Goal: Find specific page/section: Find specific page/section

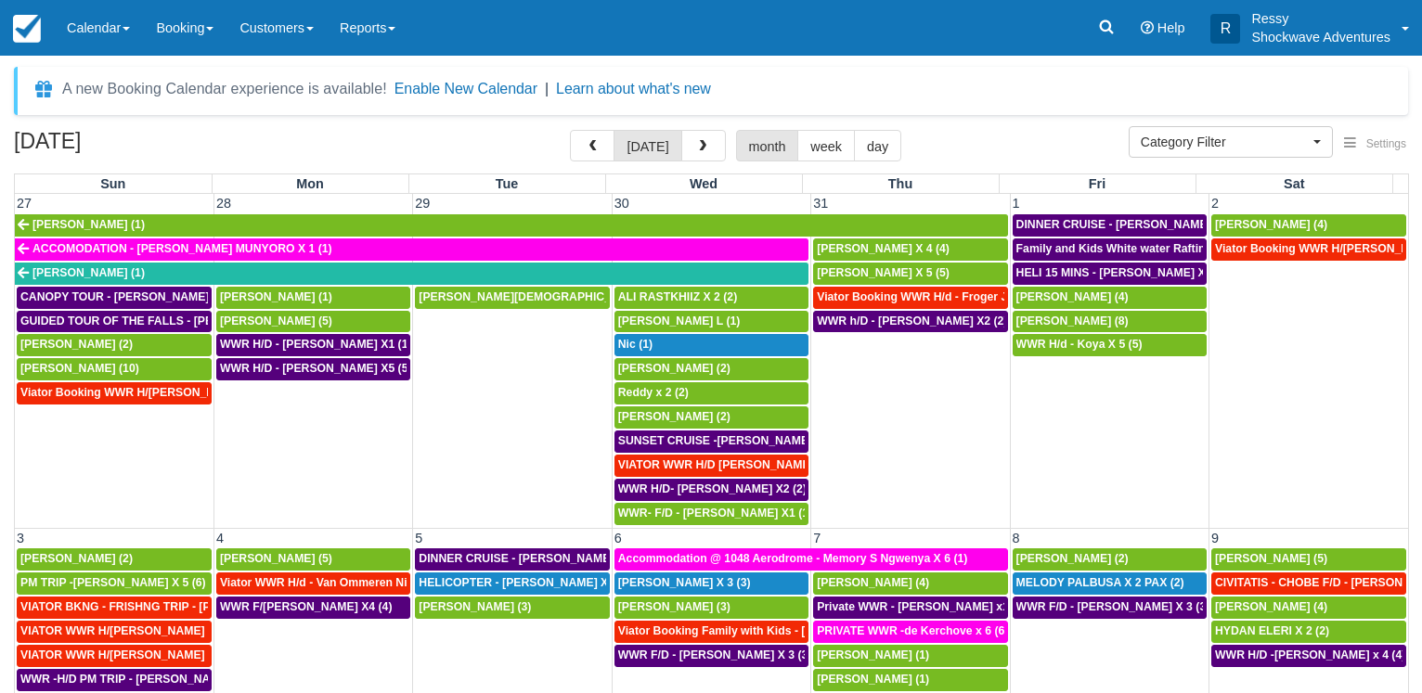
select select
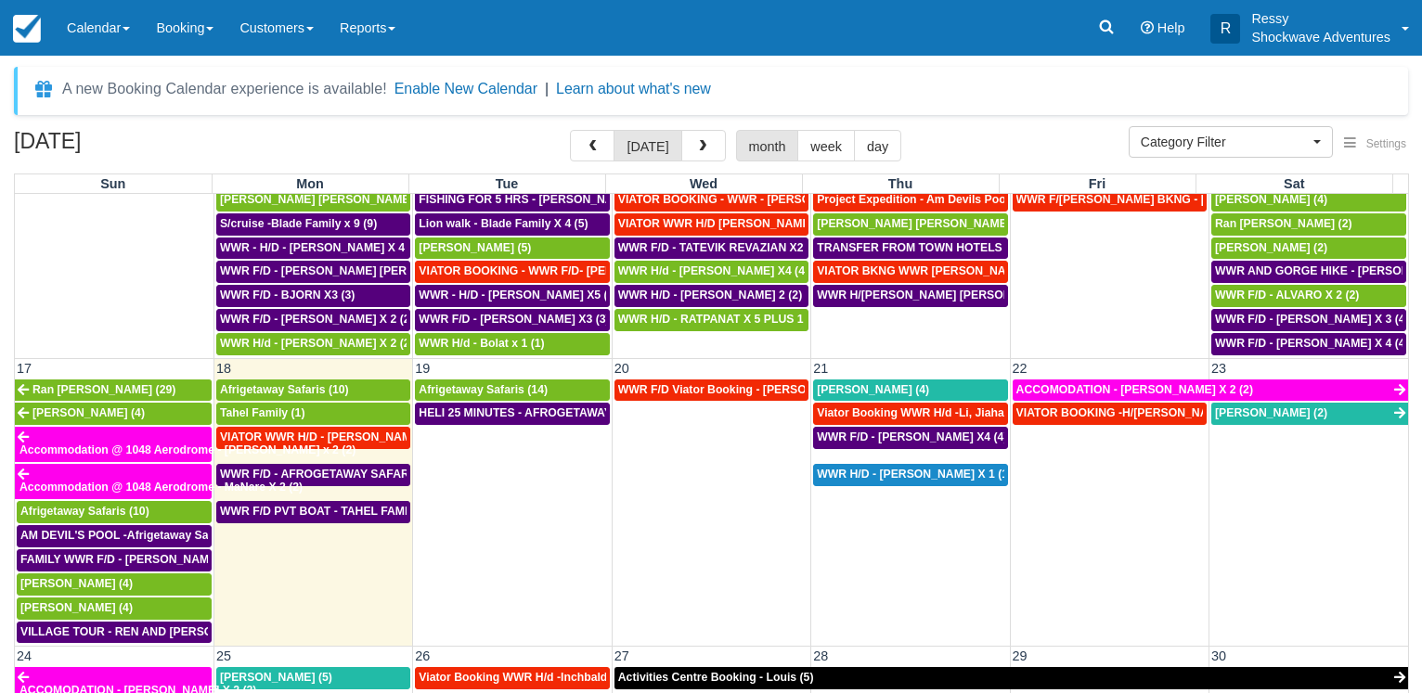
scroll to position [980, 0]
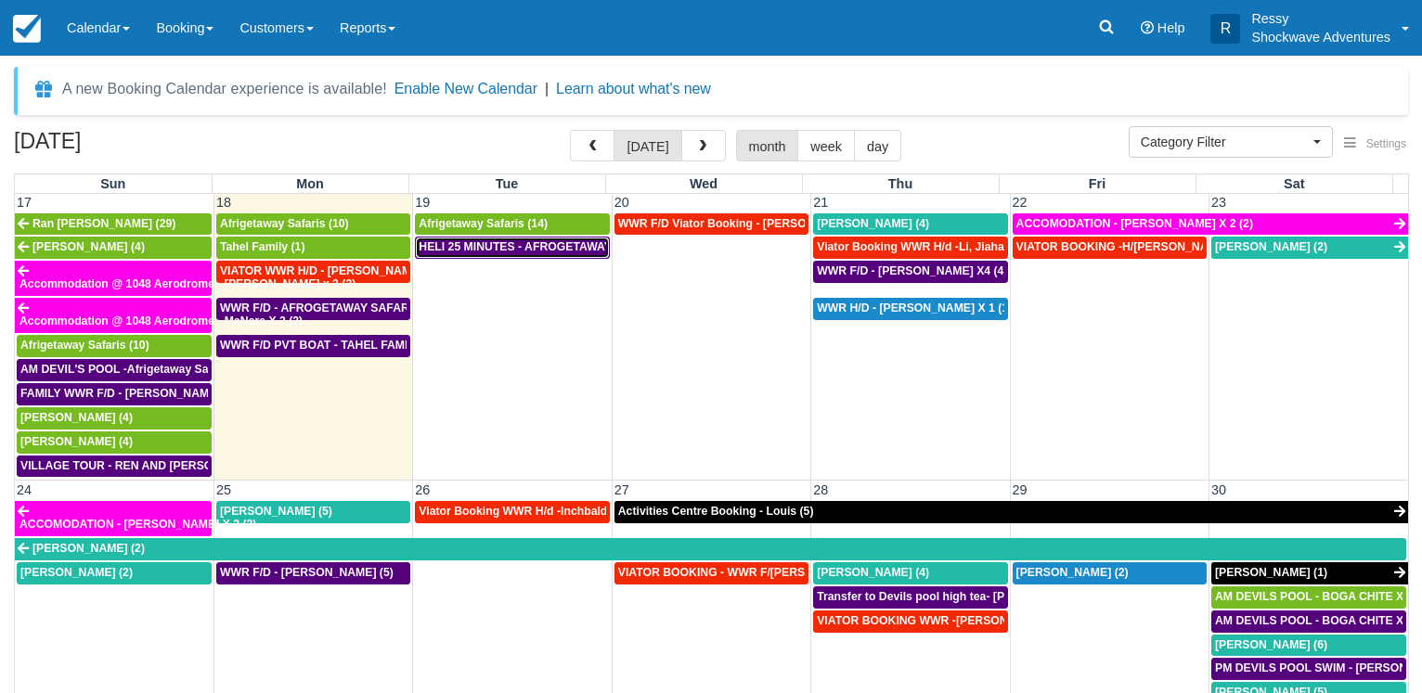
click at [518, 250] on span "HELI 25 MINUTES - AFROGETAWAY SAFARIS X5 (5)" at bounding box center [558, 246] width 278 height 13
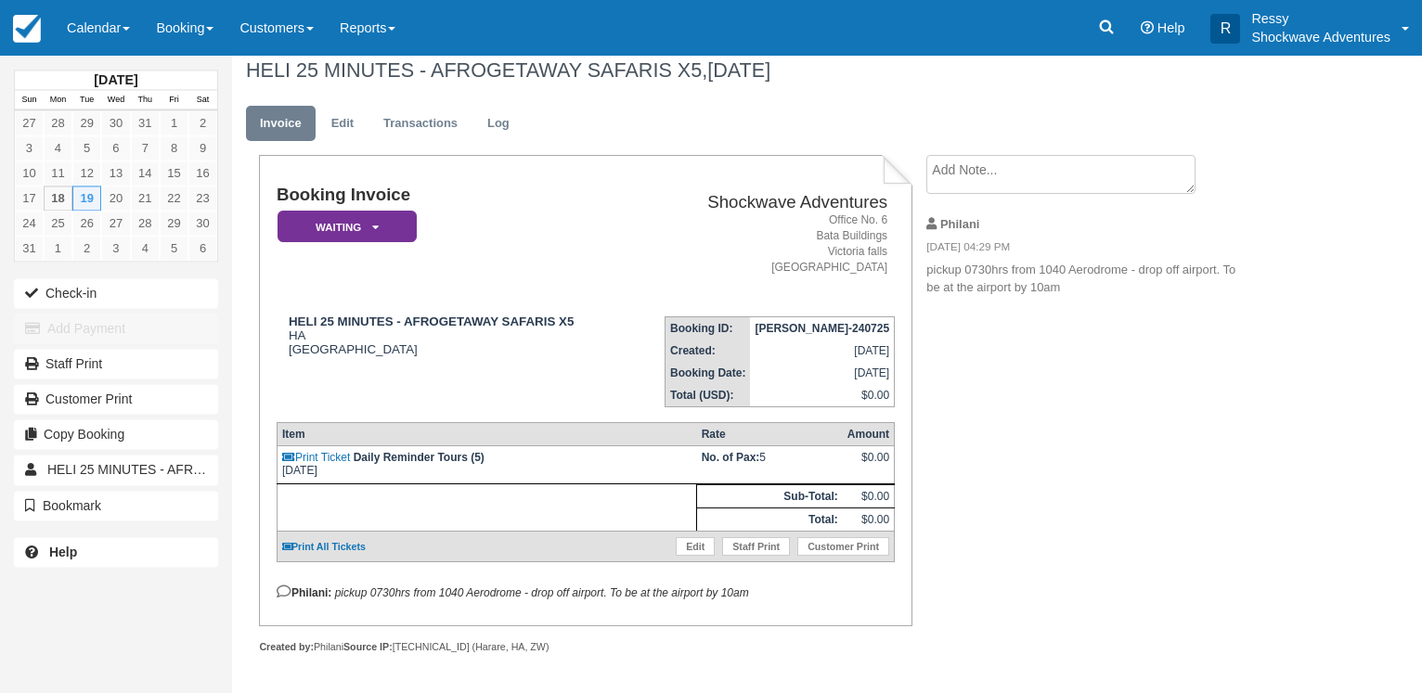
scroll to position [25, 0]
click at [66, 26] on link "Calendar" at bounding box center [98, 28] width 89 height 56
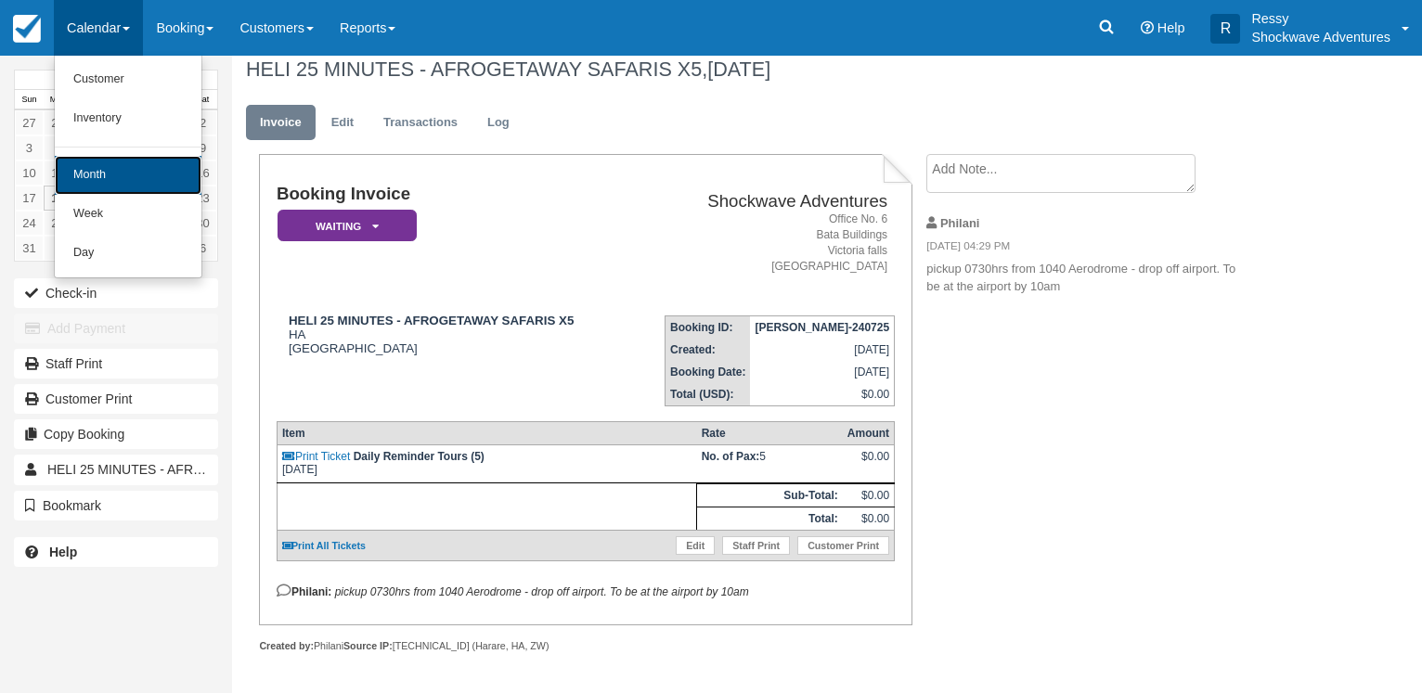
click at [92, 174] on link "Month" at bounding box center [128, 175] width 147 height 39
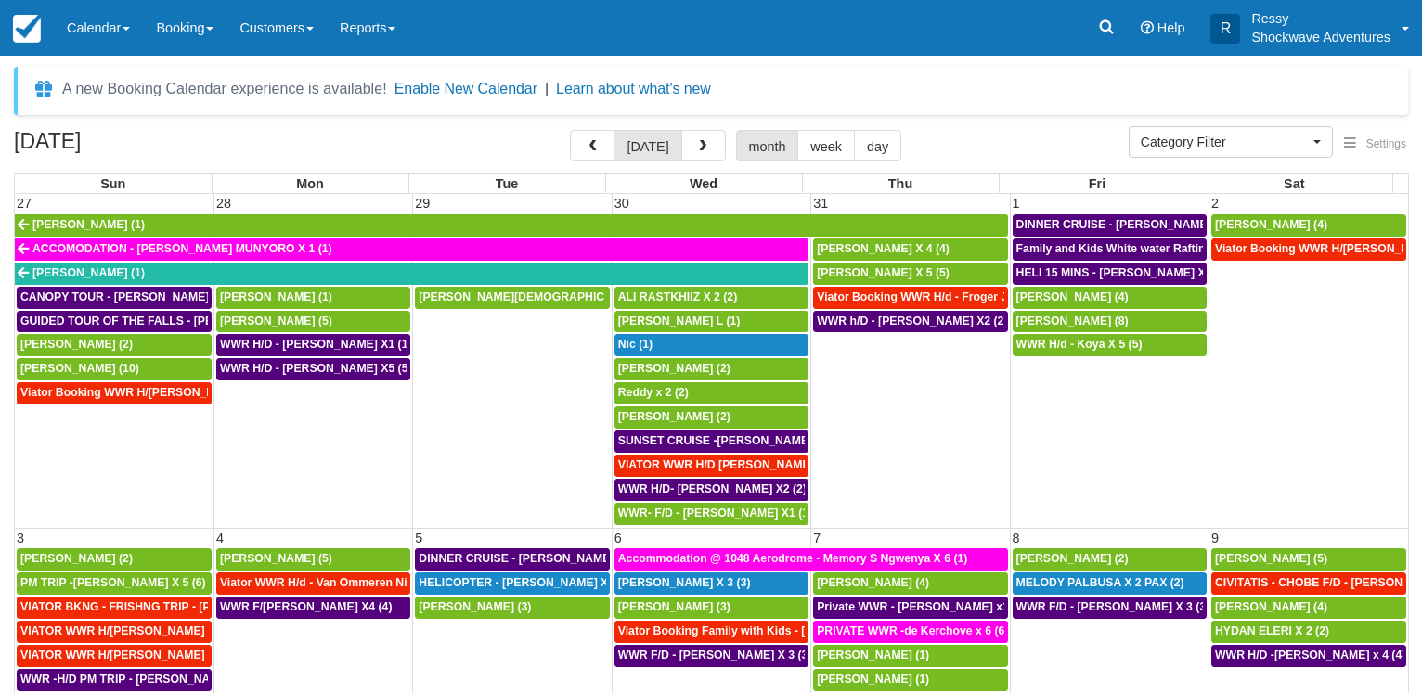
select select
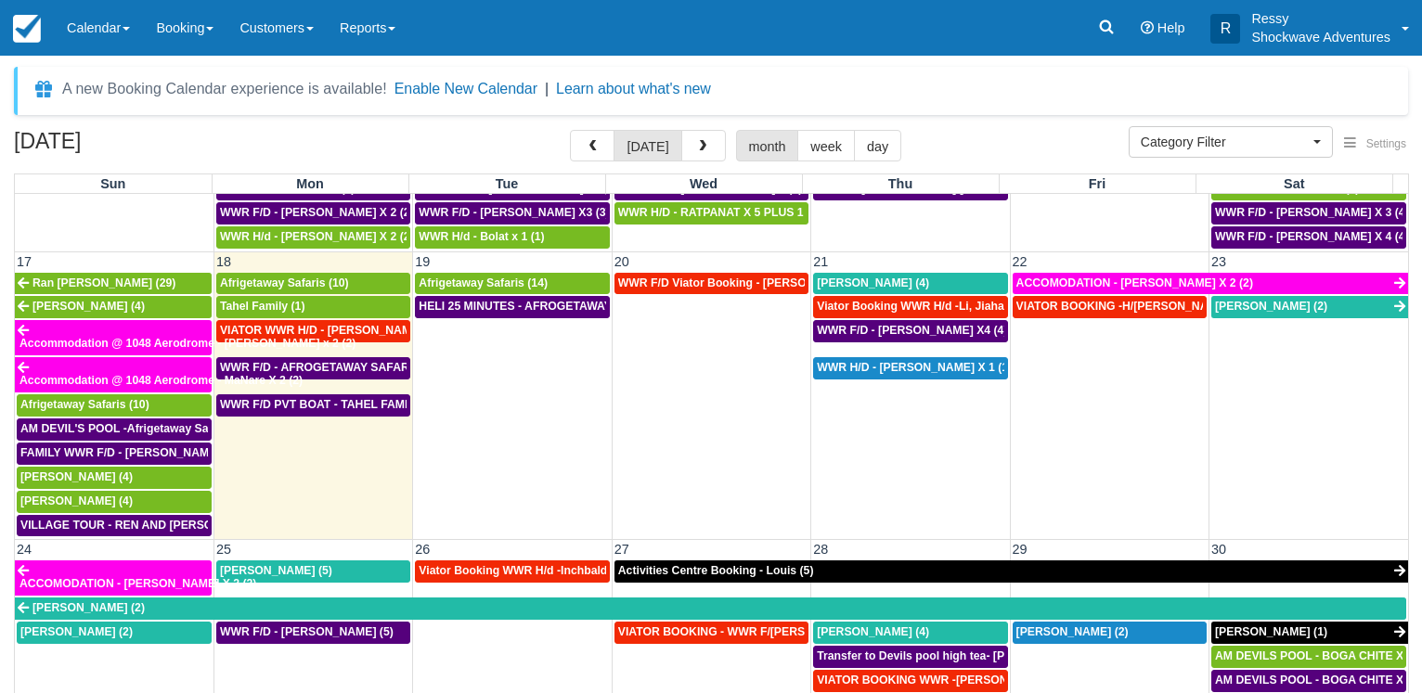
scroll to position [942, 0]
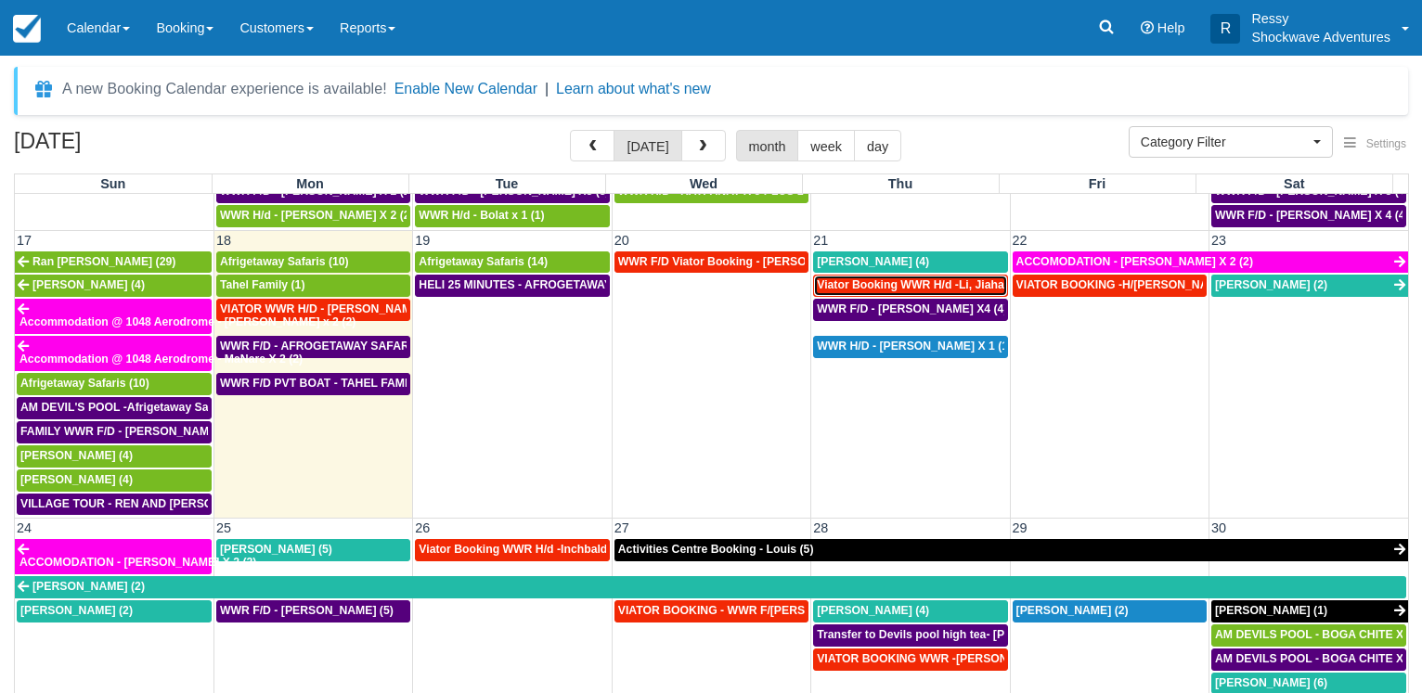
click at [912, 287] on span "Viator Booking WWR H/d -Li, Jiahao X 2 (2)" at bounding box center [932, 284] width 231 height 13
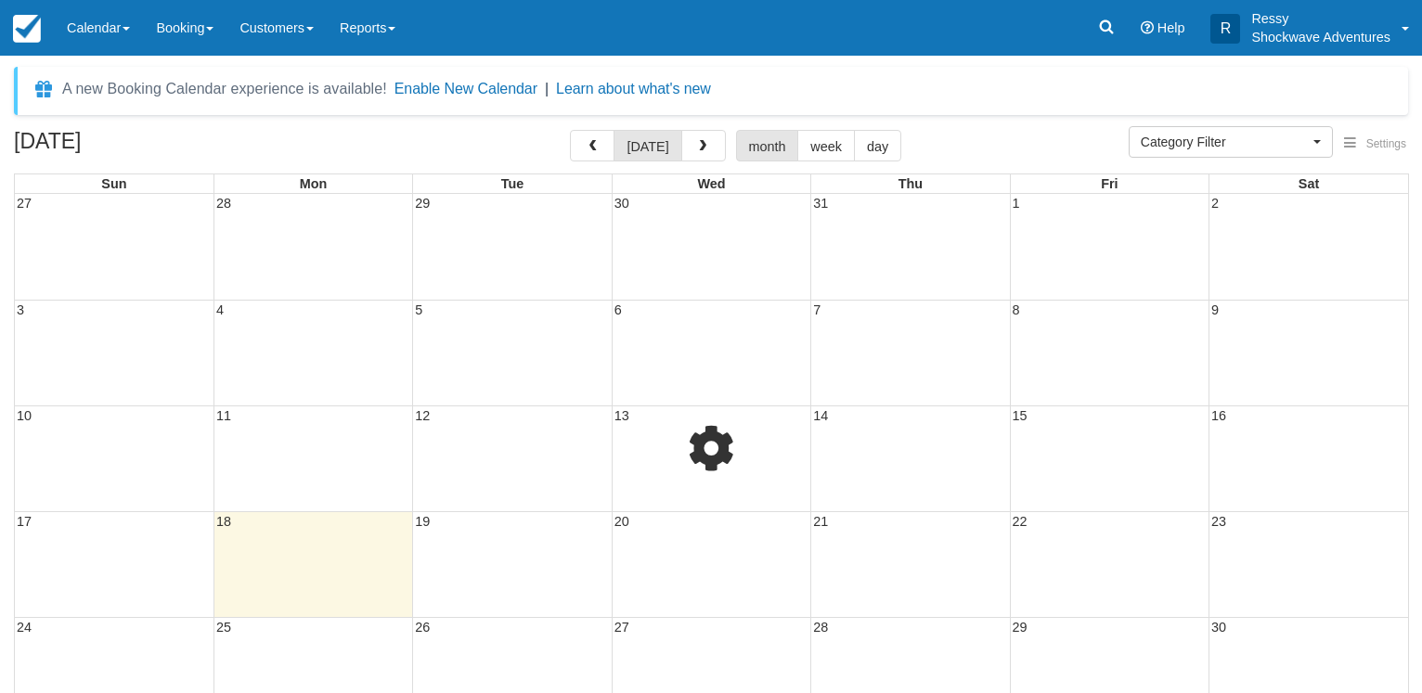
select select
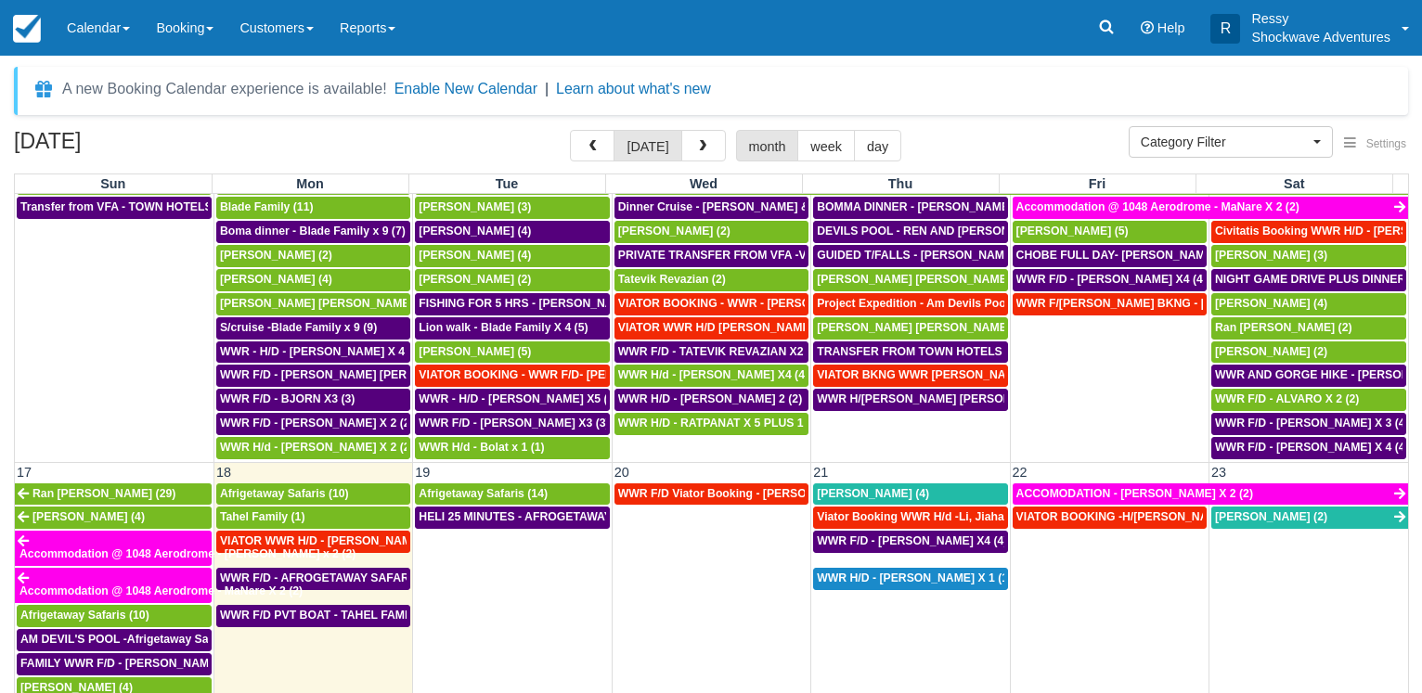
scroll to position [713, 0]
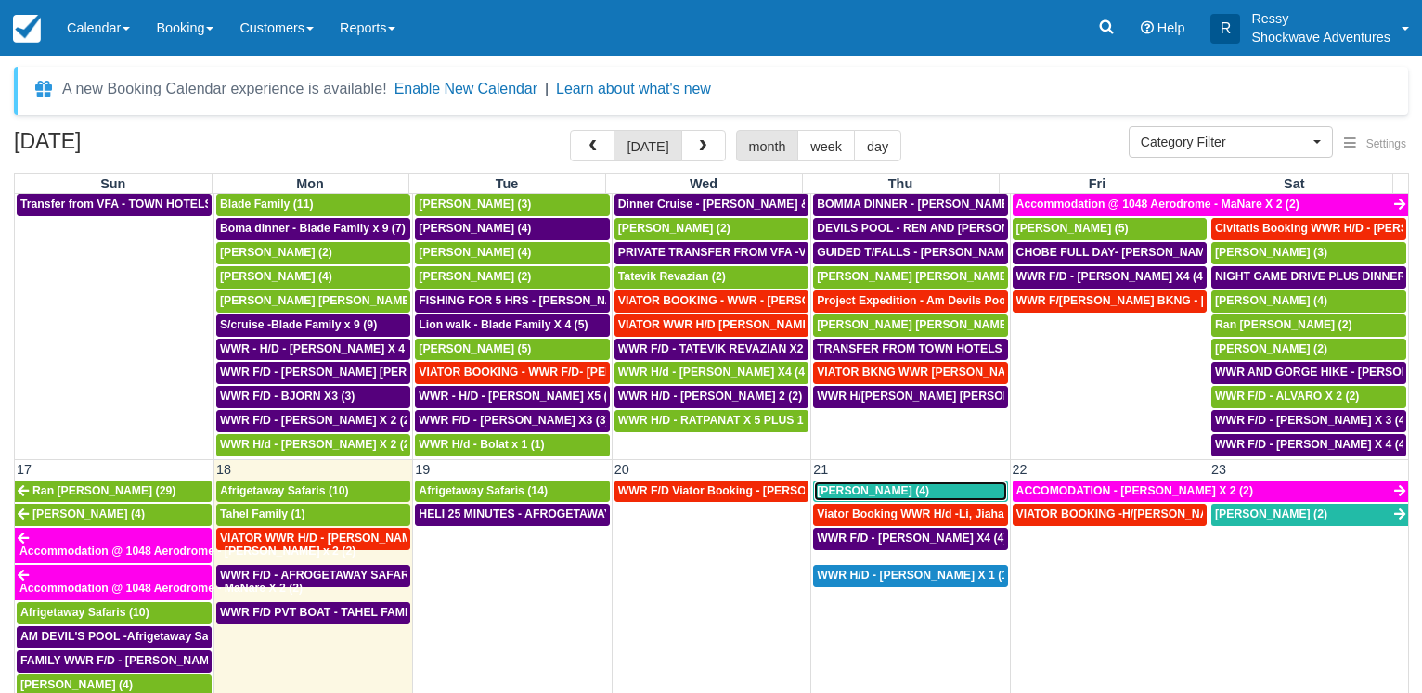
click at [906, 483] on link "[PERSON_NAME] (4)" at bounding box center [910, 492] width 194 height 22
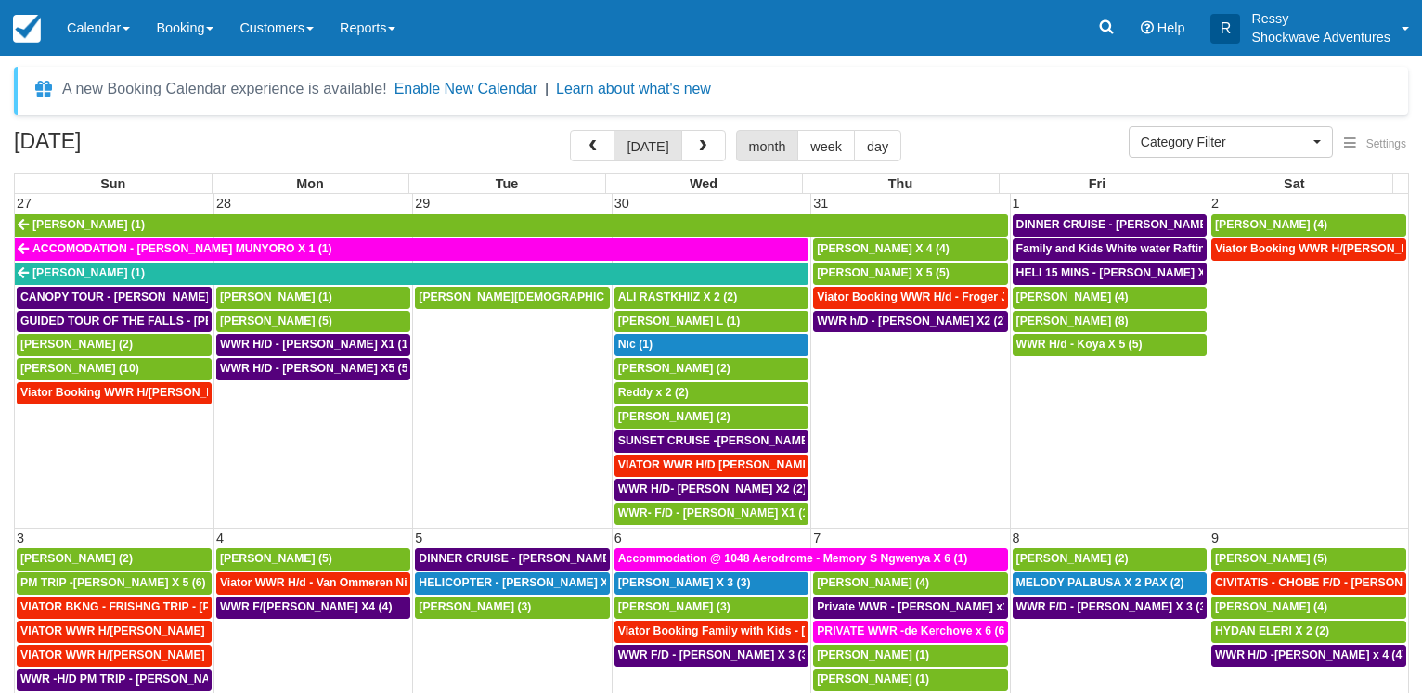
select select
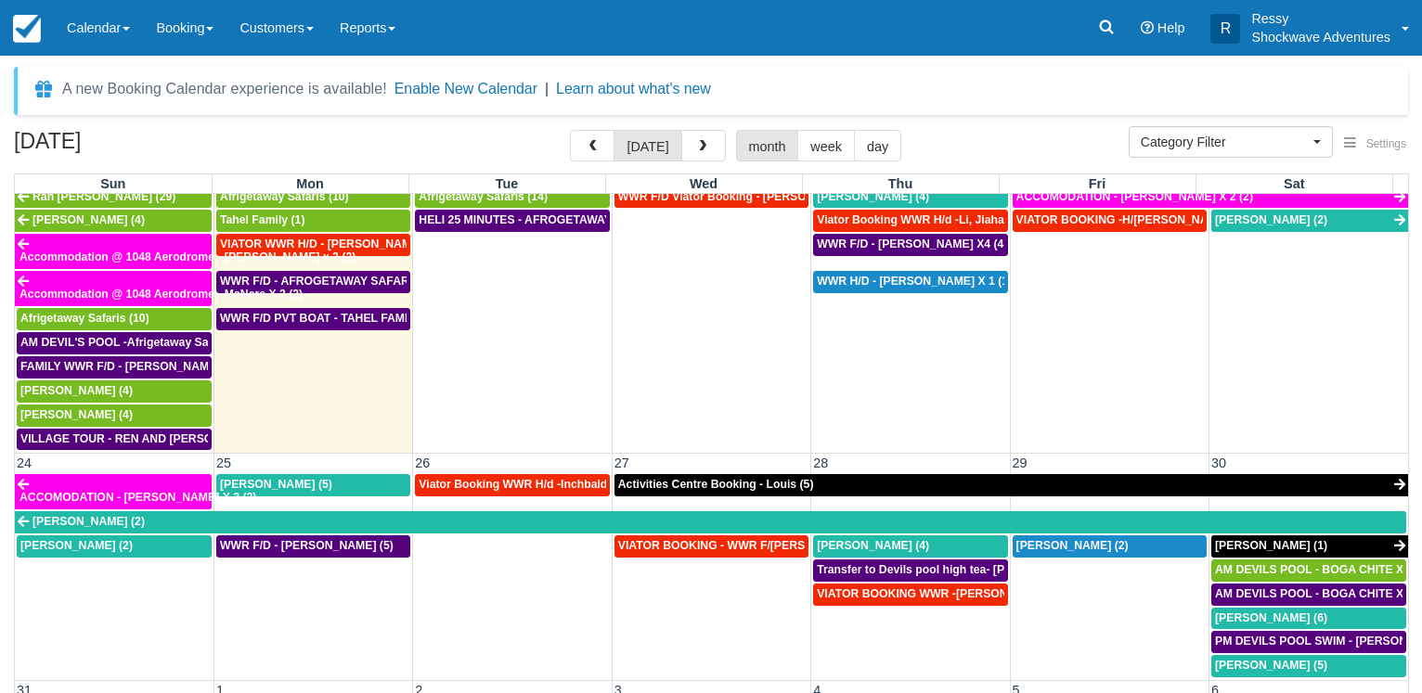
scroll to position [764, 0]
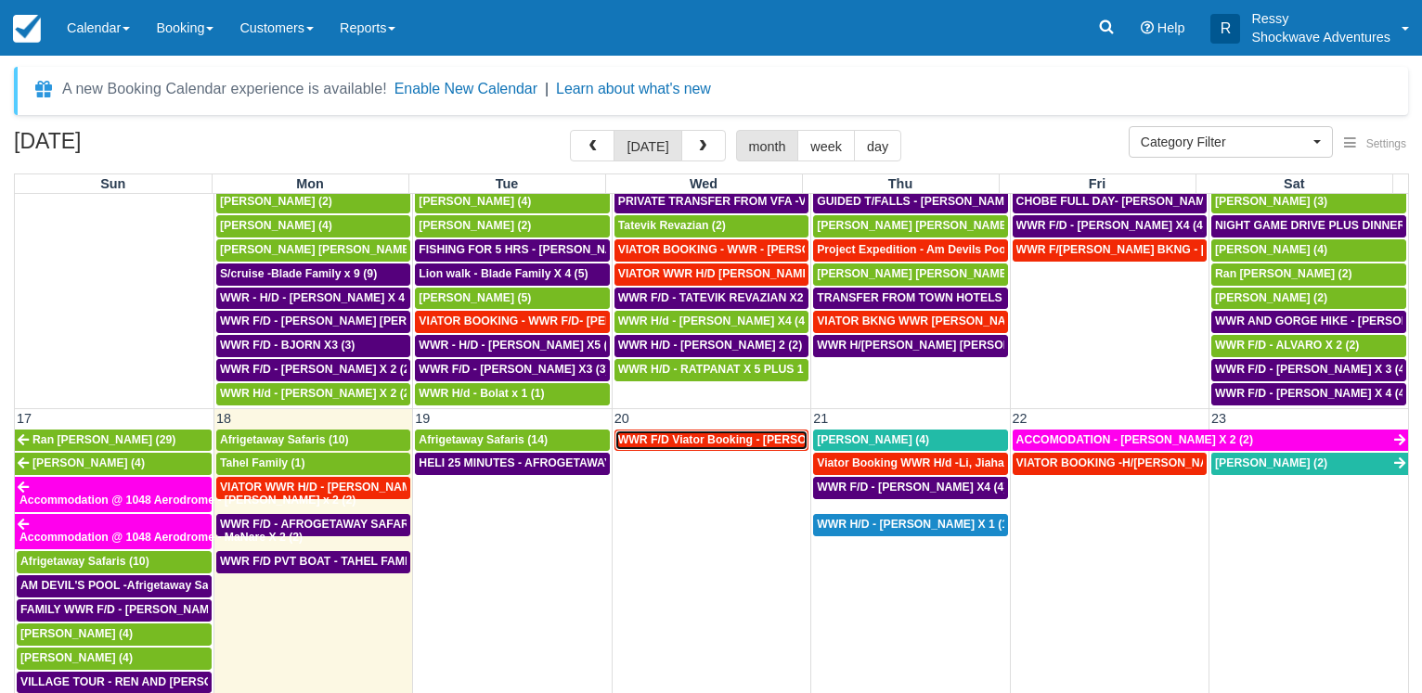
click at [762, 441] on span "WWR F/D Viator Booking - [PERSON_NAME] X1 (1)" at bounding box center [755, 439] width 274 height 13
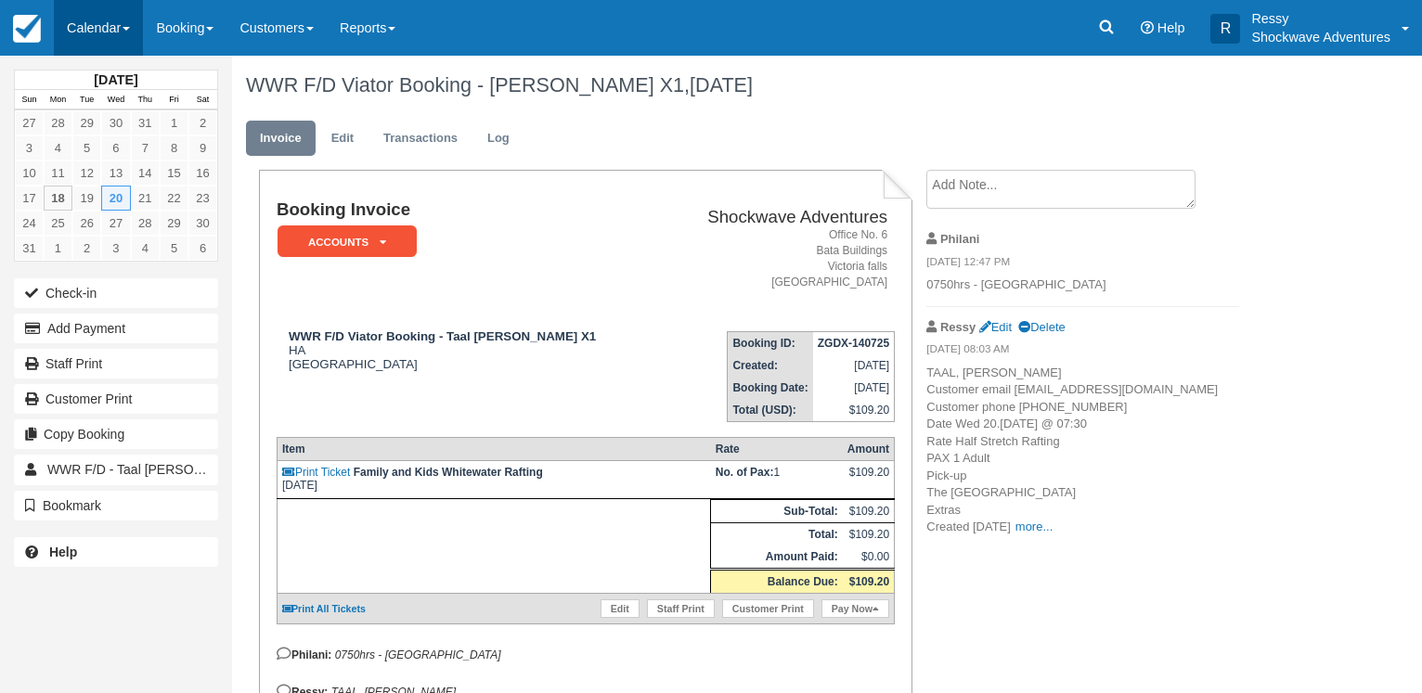
click at [115, 28] on link "Calendar" at bounding box center [98, 28] width 89 height 56
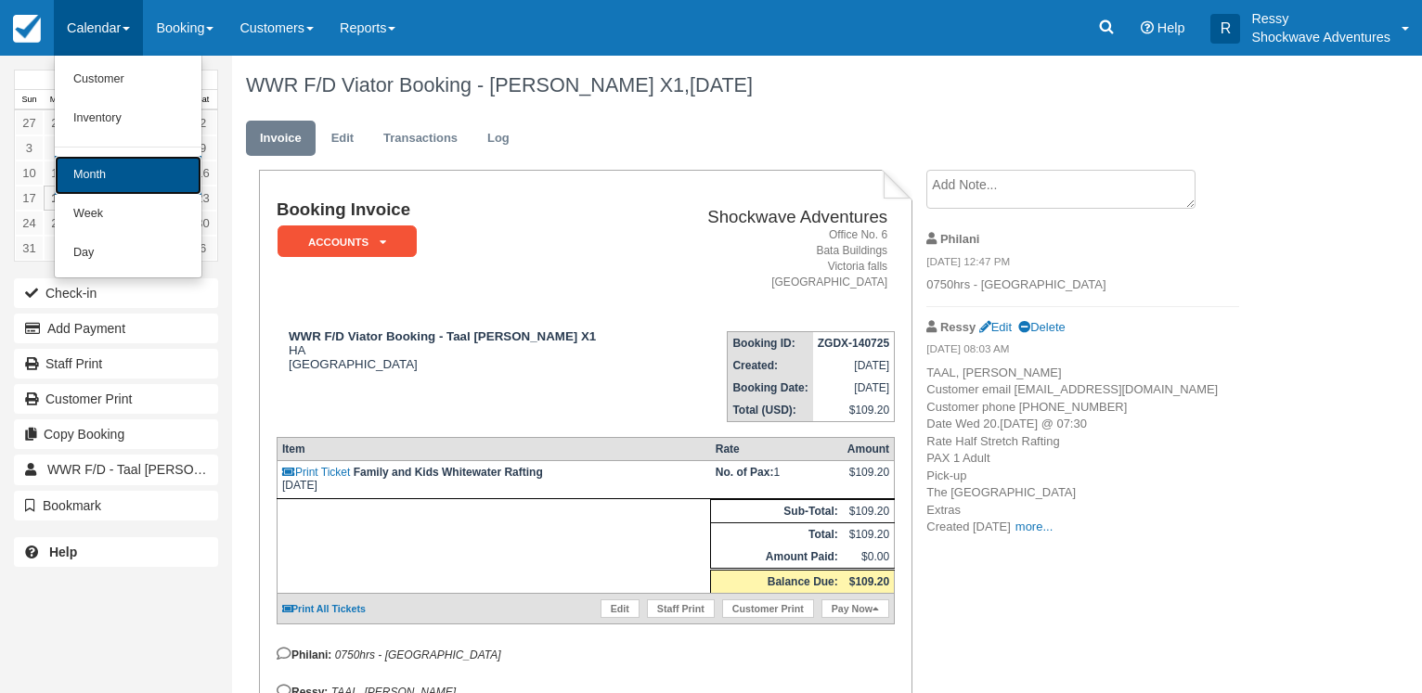
click at [128, 174] on link "Month" at bounding box center [128, 175] width 147 height 39
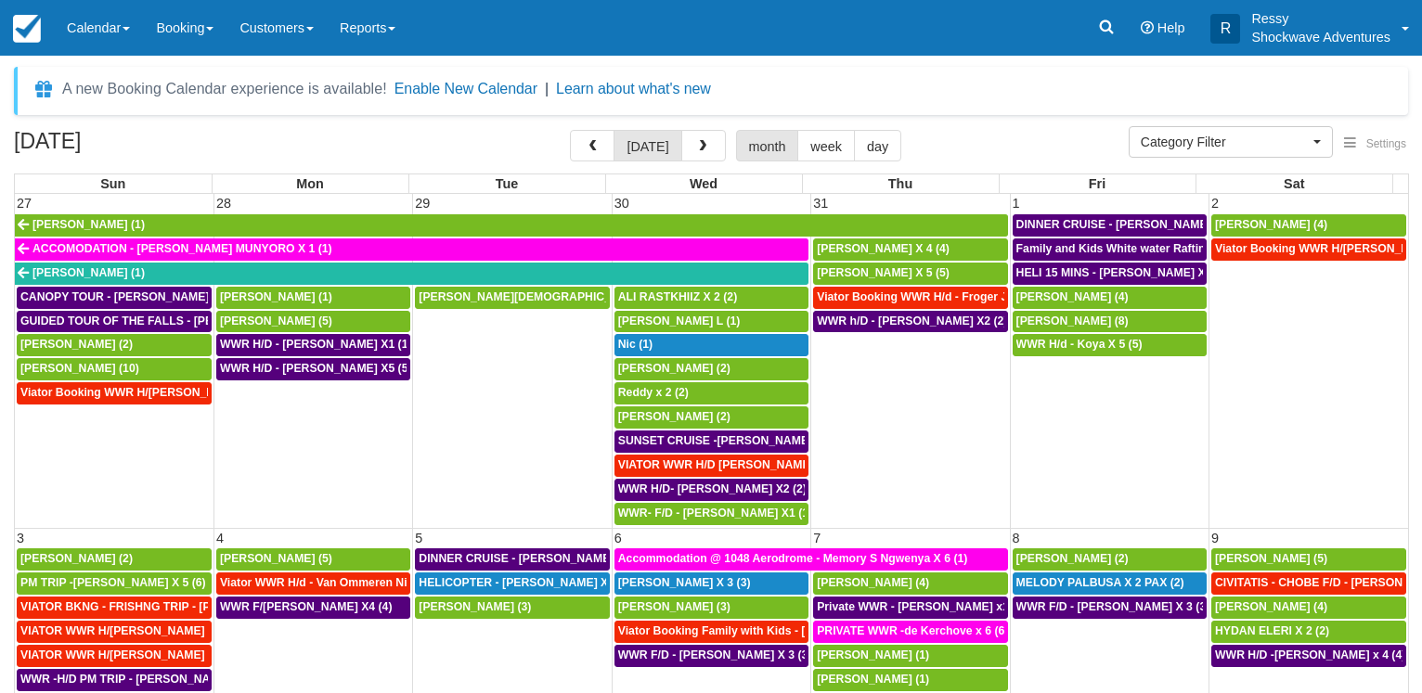
select select
